Goal: Find specific page/section: Find specific page/section

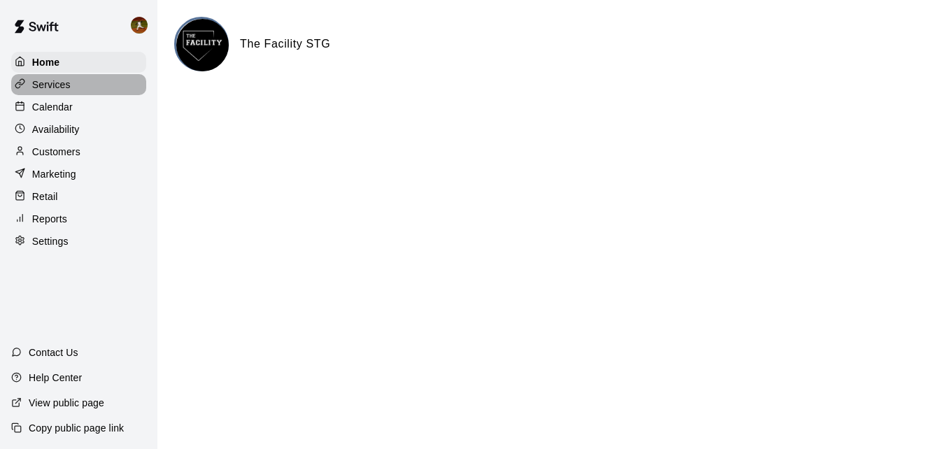
drag, startPoint x: 55, startPoint y: 83, endPoint x: 66, endPoint y: 94, distance: 14.8
click at [56, 83] on p "Services" at bounding box center [51, 85] width 38 height 14
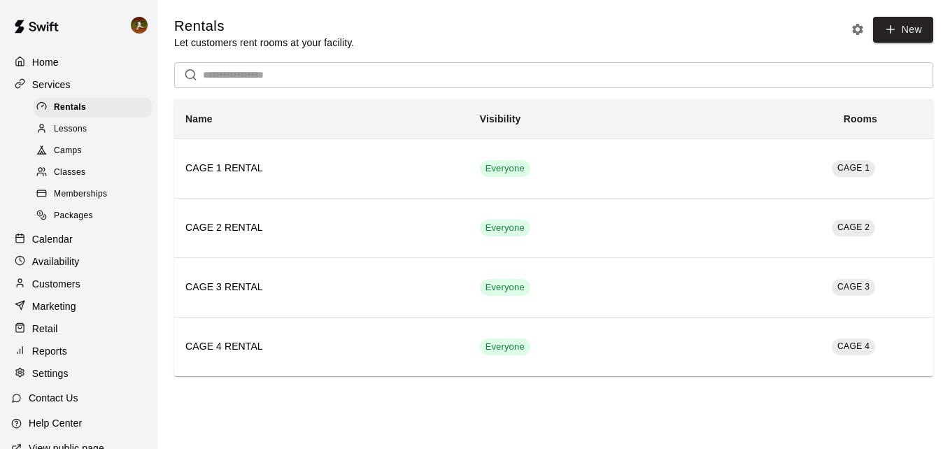
click at [76, 158] on span "Camps" at bounding box center [68, 151] width 28 height 14
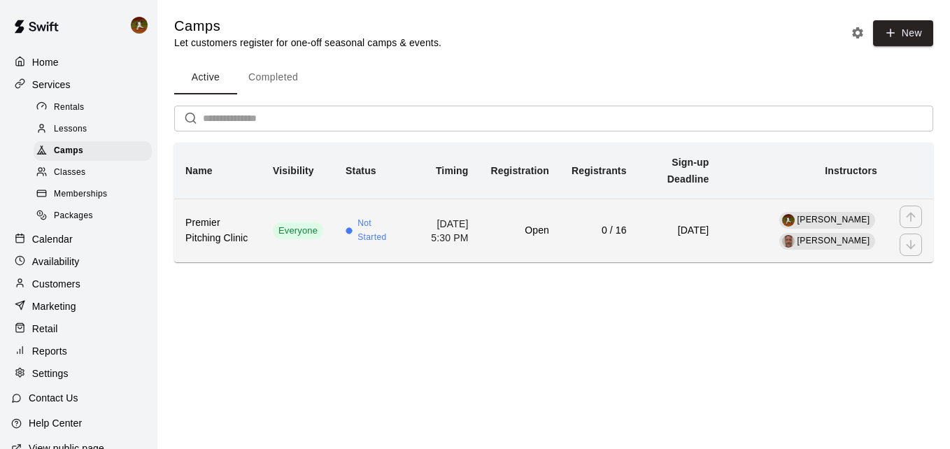
click at [651, 262] on td "[DATE]" at bounding box center [679, 231] width 83 height 64
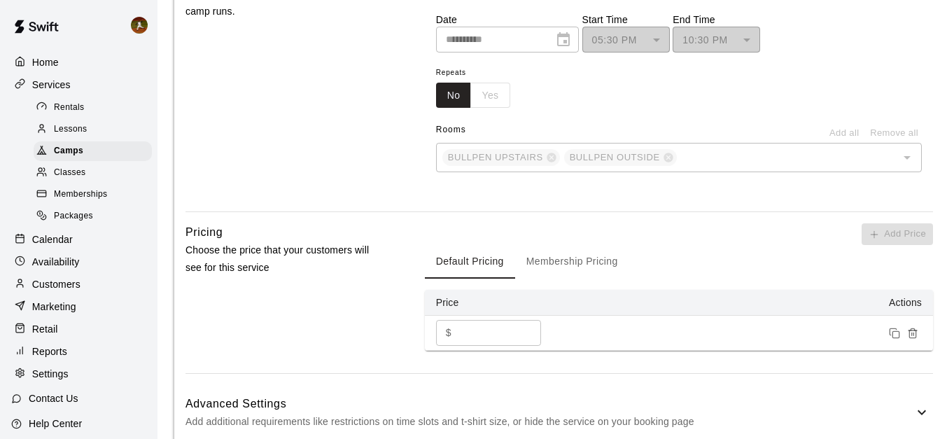
scroll to position [840, 0]
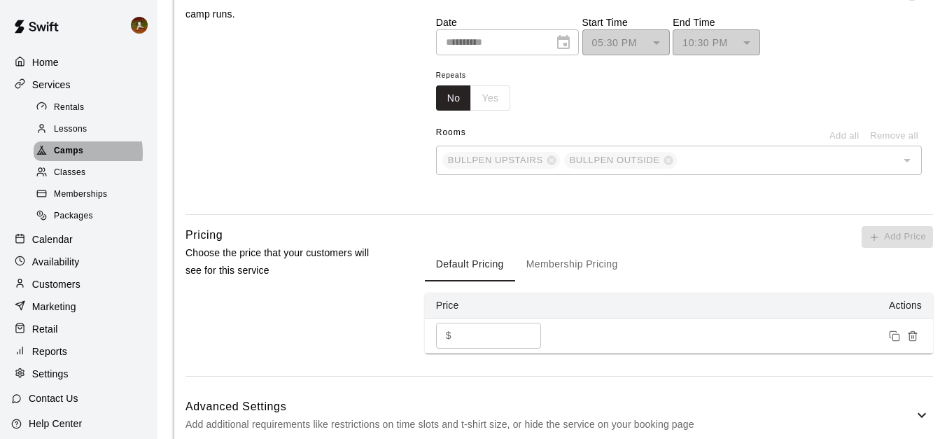
click at [71, 155] on span "Camps" at bounding box center [68, 151] width 29 height 14
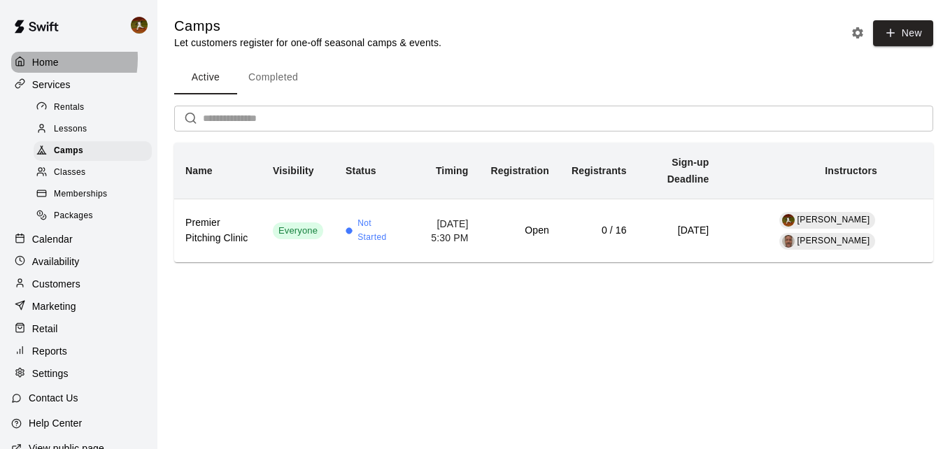
click at [34, 58] on p "Home" at bounding box center [45, 62] width 27 height 14
